Goal: Transaction & Acquisition: Purchase product/service

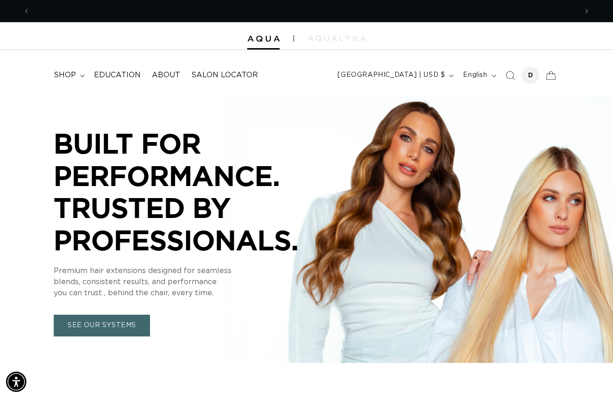
scroll to position [0, 548]
click at [73, 74] on span "shop" at bounding box center [65, 75] width 22 height 10
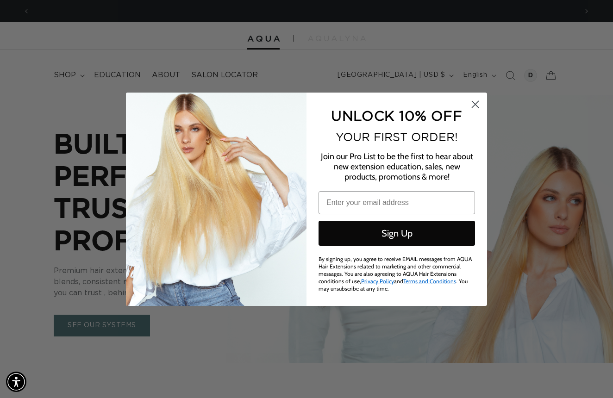
scroll to position [0, 0]
type input "rundjrun@hotmail.com"
click at [473, 106] on circle "Close dialog" at bounding box center [475, 103] width 15 height 15
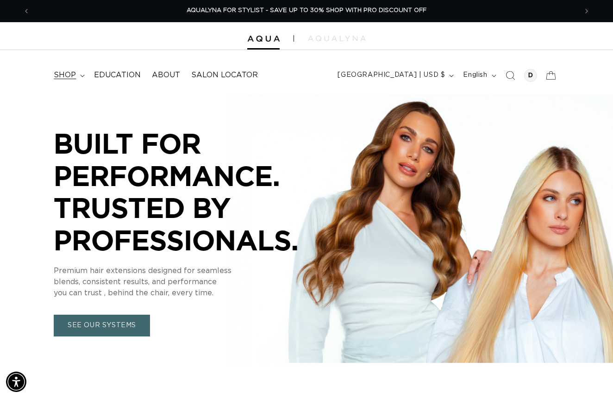
click at [72, 74] on span "shop" at bounding box center [65, 75] width 22 height 10
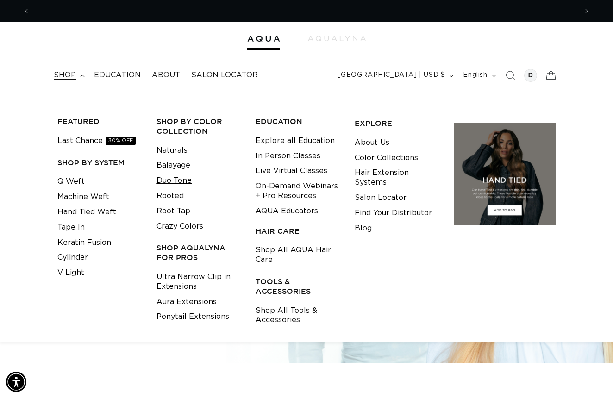
scroll to position [0, 0]
click at [88, 194] on link "Machine Weft" at bounding box center [83, 196] width 52 height 15
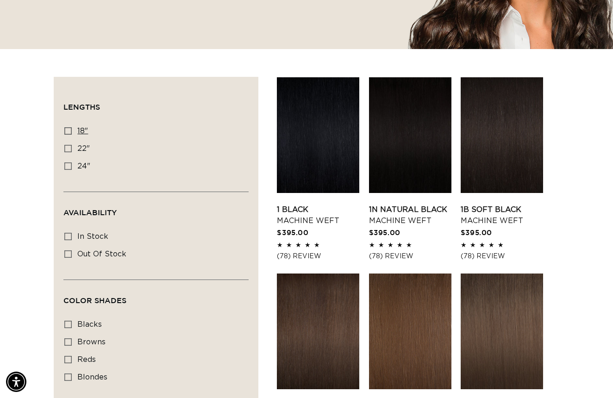
click at [68, 130] on icon at bounding box center [67, 130] width 7 height 7
click at [68, 130] on input "18" 18" (41 products)" at bounding box center [67, 130] width 7 height 7
checkbox input "true"
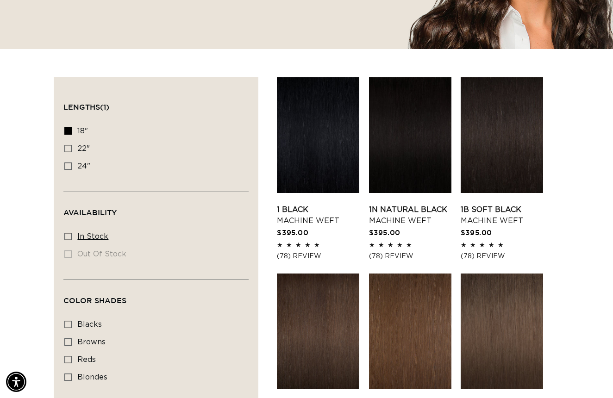
click at [68, 240] on icon at bounding box center [67, 236] width 7 height 7
click at [68, 240] on input "In stock In stock (41 products)" at bounding box center [67, 236] width 7 height 7
checkbox input "true"
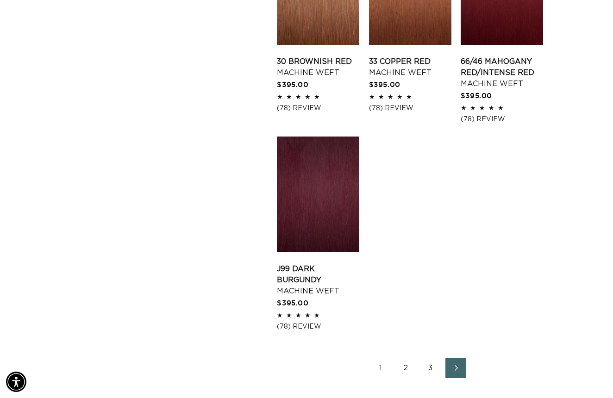
scroll to position [1222, 0]
click at [451, 372] on icon "Next page" at bounding box center [456, 368] width 12 height 6
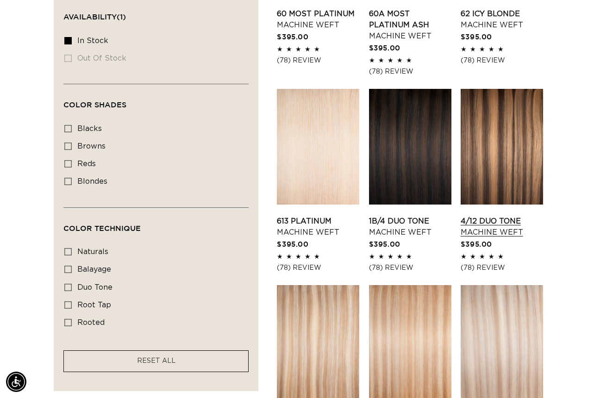
click at [517, 238] on link "4/12 Duo Tone Machine Weft" at bounding box center [502, 227] width 82 height 22
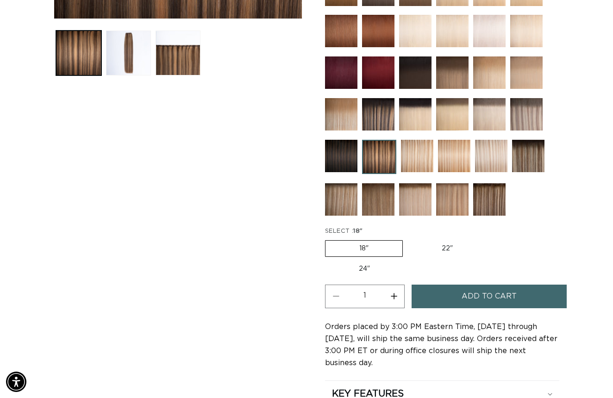
scroll to position [0, 1095]
click at [461, 298] on button "Add to cart" at bounding box center [490, 297] width 156 height 24
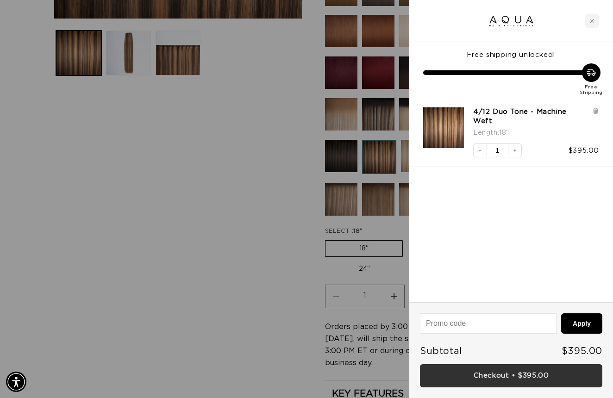
click at [509, 374] on link "Checkout • $395.00" at bounding box center [511, 377] width 183 height 24
